Goal: Information Seeking & Learning: Learn about a topic

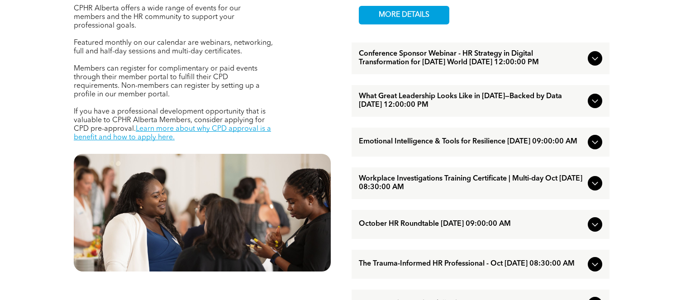
scroll to position [372, 0]
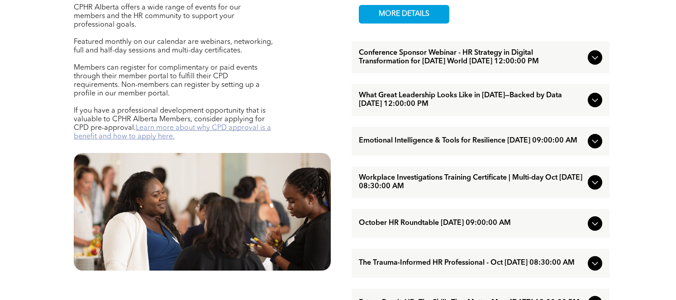
click at [148, 128] on link "Learn more about why CPD approval is a benefit and how to apply here." at bounding box center [172, 132] width 197 height 16
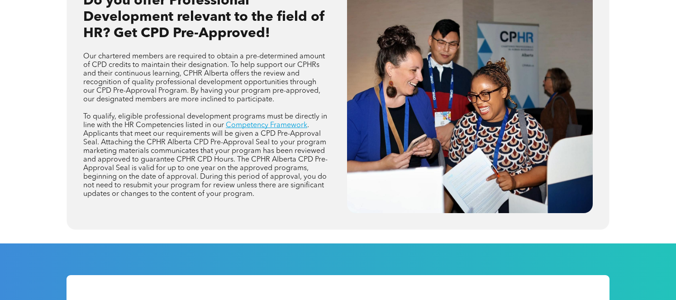
scroll to position [436, 0]
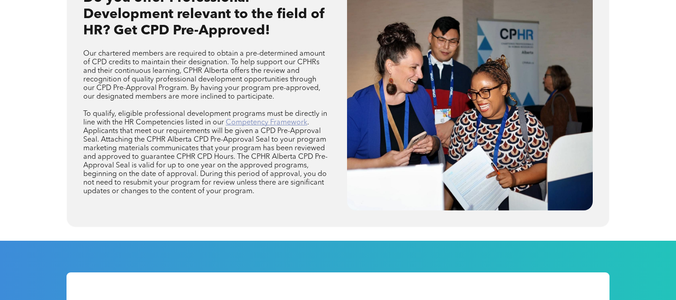
click at [243, 124] on link "Competency Framework" at bounding box center [266, 122] width 81 height 7
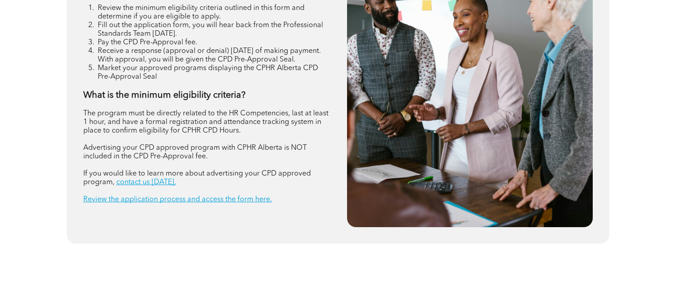
scroll to position [1343, 0]
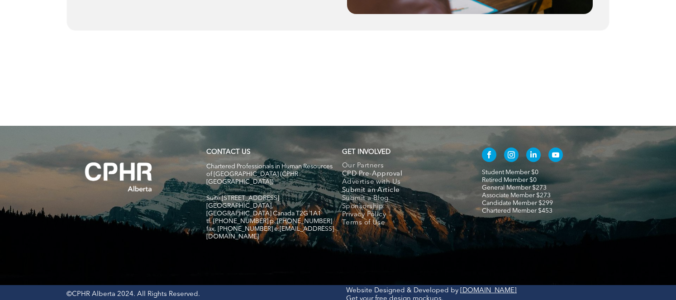
click at [357, 188] on span "Submit an Article" at bounding box center [371, 190] width 58 height 8
click at [360, 198] on span "Submit a Blog" at bounding box center [365, 199] width 47 height 8
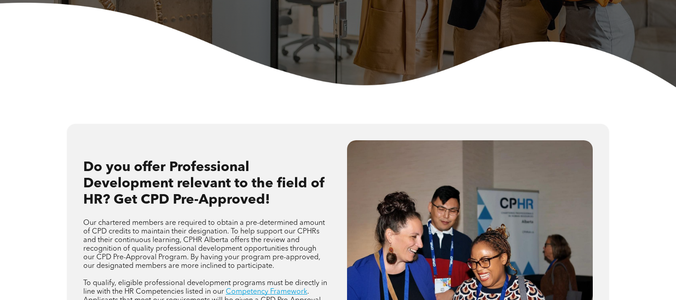
scroll to position [0, 0]
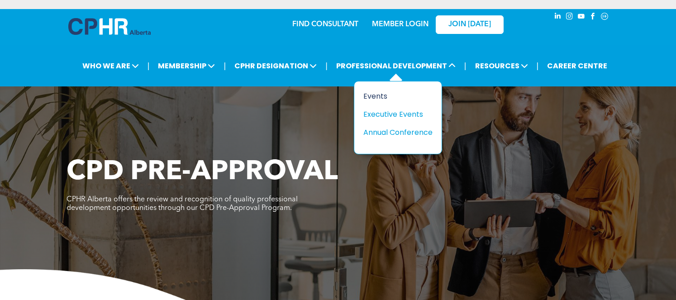
click at [383, 92] on div "Events" at bounding box center [394, 96] width 62 height 11
